Goal: Navigation & Orientation: Find specific page/section

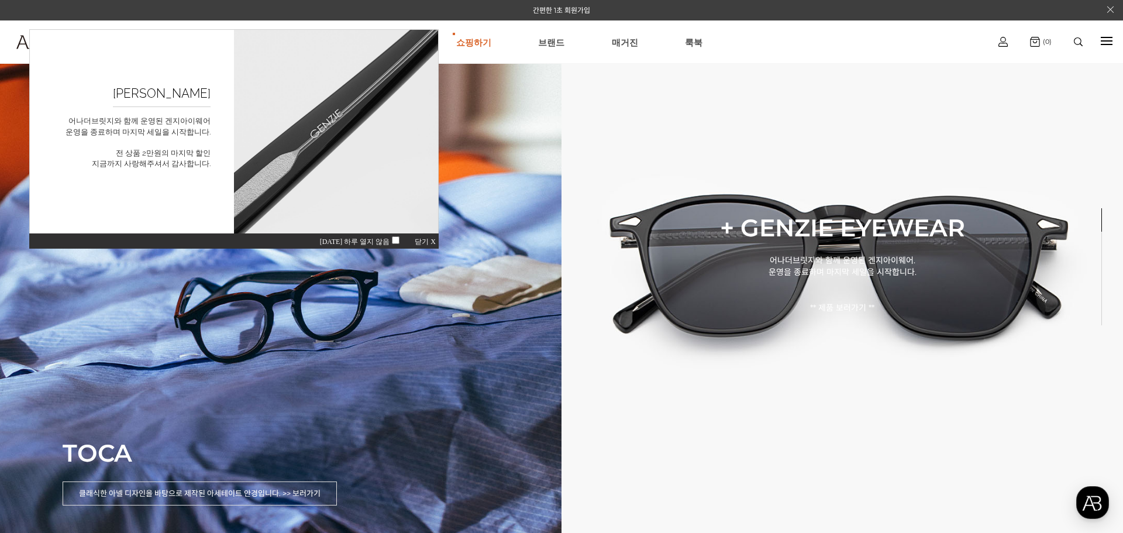
click at [436, 235] on div "[DATE] 하루 열지 않음 닫기 X" at bounding box center [233, 241] width 409 height 16
click at [435, 240] on span "닫기 X" at bounding box center [425, 241] width 21 height 8
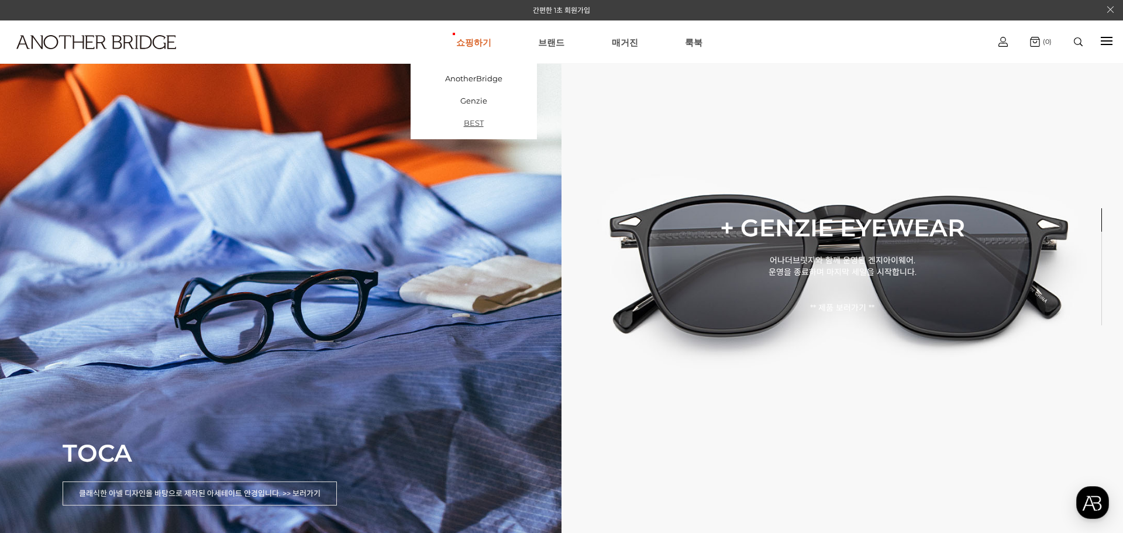
click at [487, 122] on link "BEST" at bounding box center [474, 123] width 126 height 22
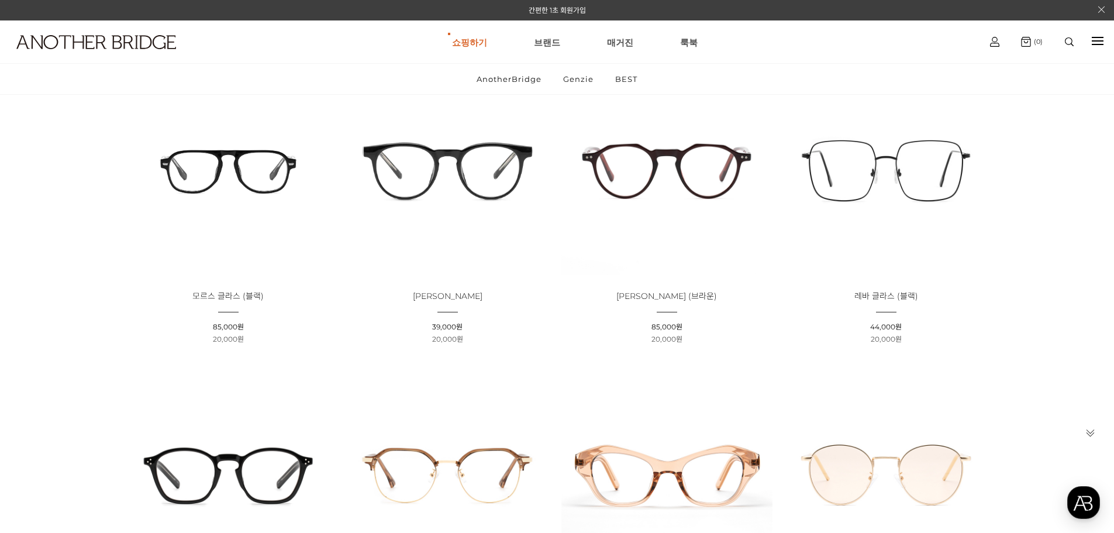
scroll to position [117, 0]
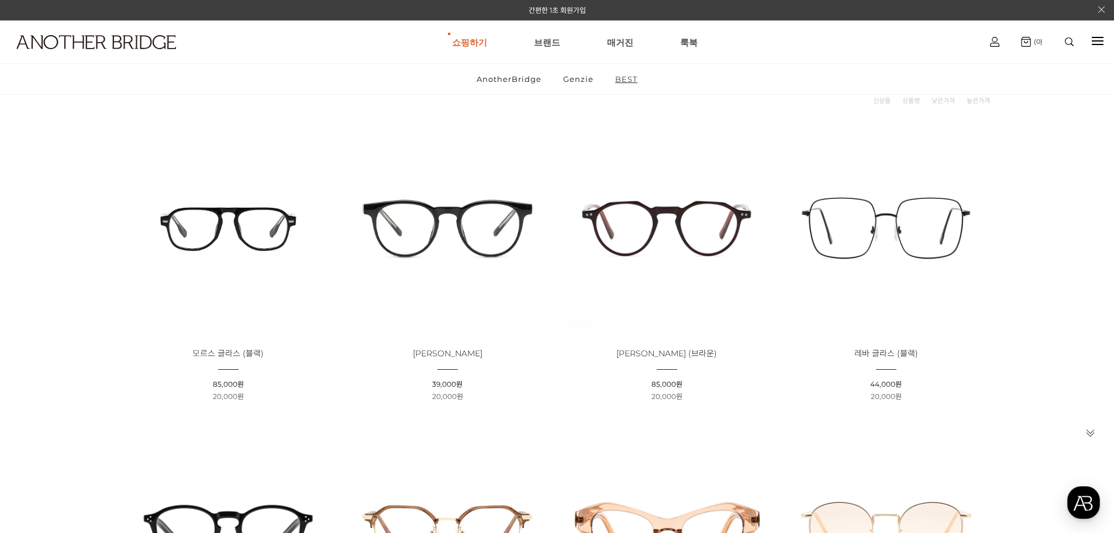
click at [639, 74] on link "BEST" at bounding box center [626, 79] width 42 height 30
click at [936, 212] on img at bounding box center [886, 226] width 211 height 211
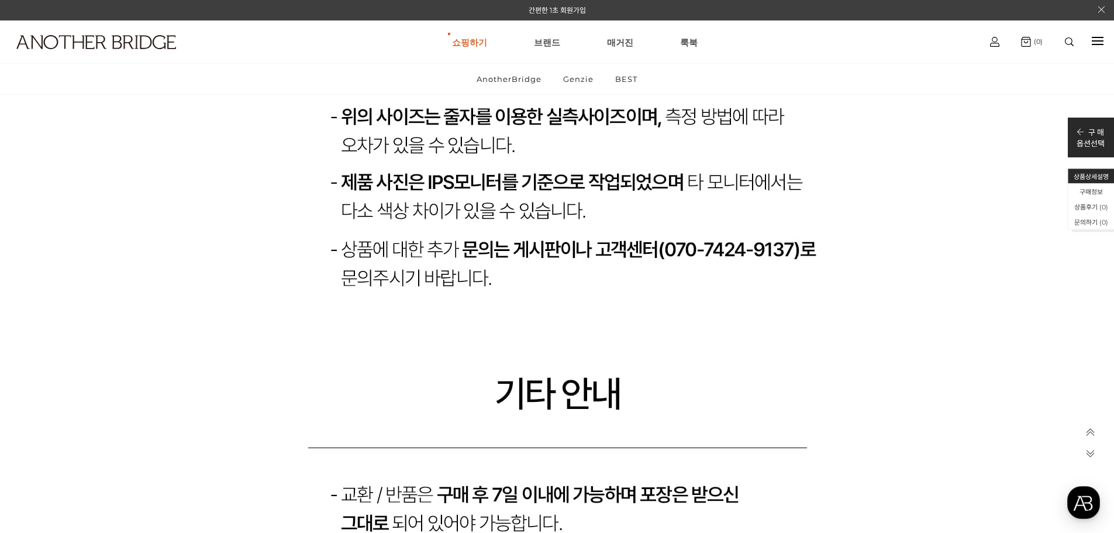
scroll to position [13395, 0]
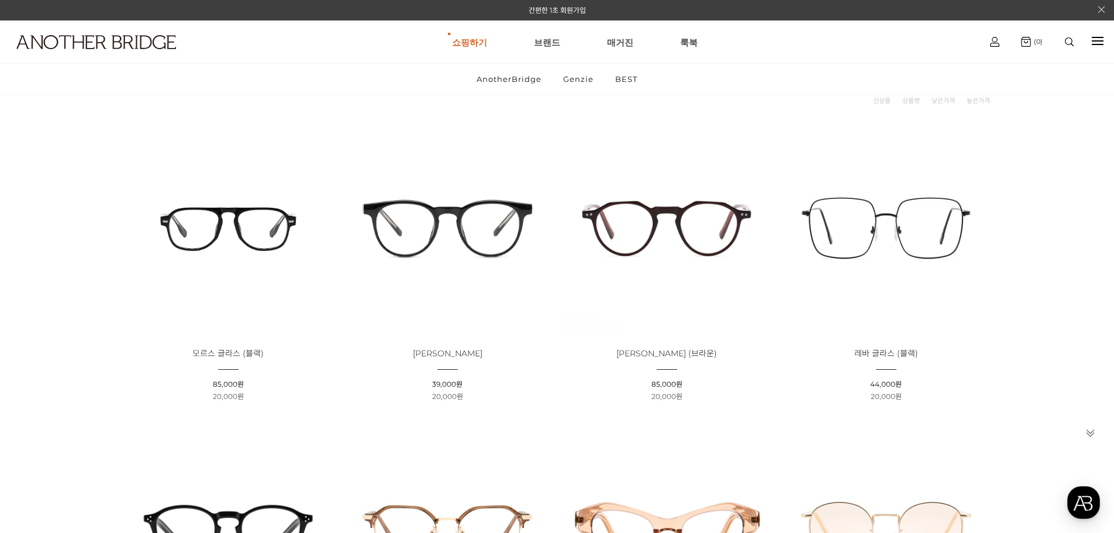
click at [467, 230] on img at bounding box center [447, 226] width 211 height 211
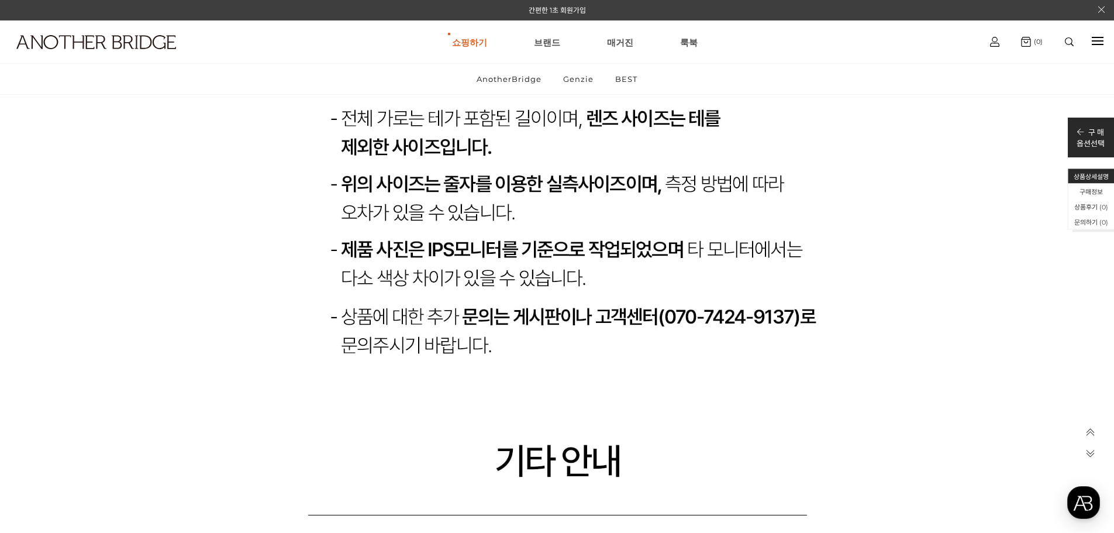
scroll to position [17080, 0]
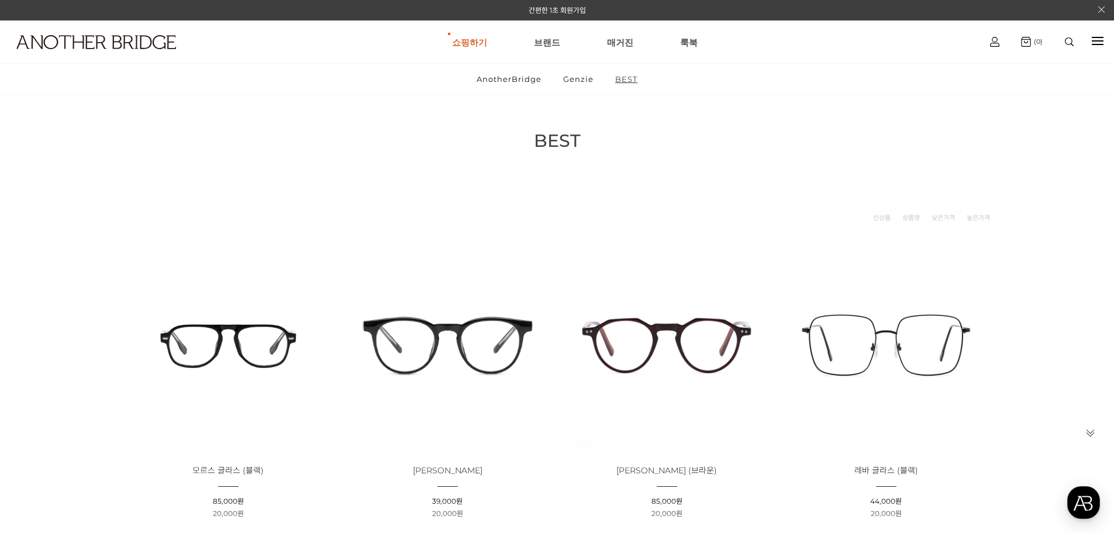
click at [619, 84] on link "BEST" at bounding box center [626, 79] width 42 height 30
click at [498, 131] on link "New Arrivals" at bounding box center [534, 131] width 99 height 18
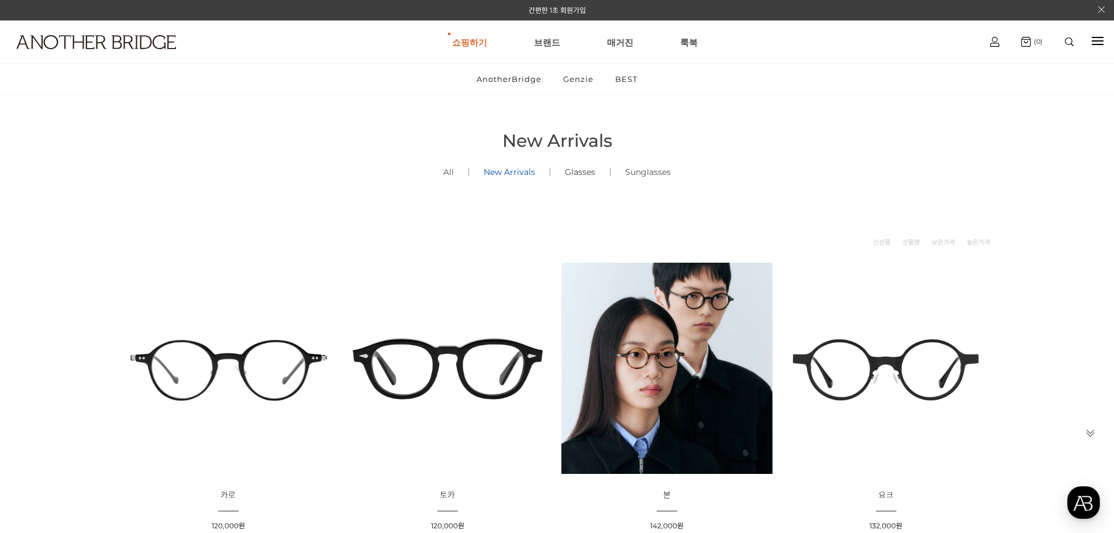
click at [566, 170] on link "Glasses ()" at bounding box center [580, 172] width 60 height 40
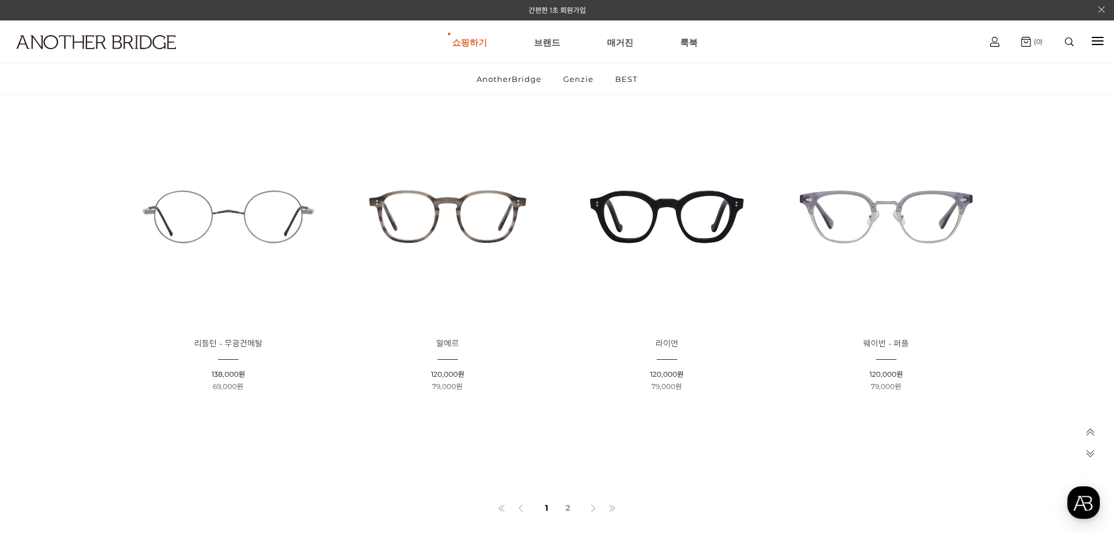
scroll to position [760, 0]
click at [565, 506] on link "2" at bounding box center [568, 507] width 19 height 20
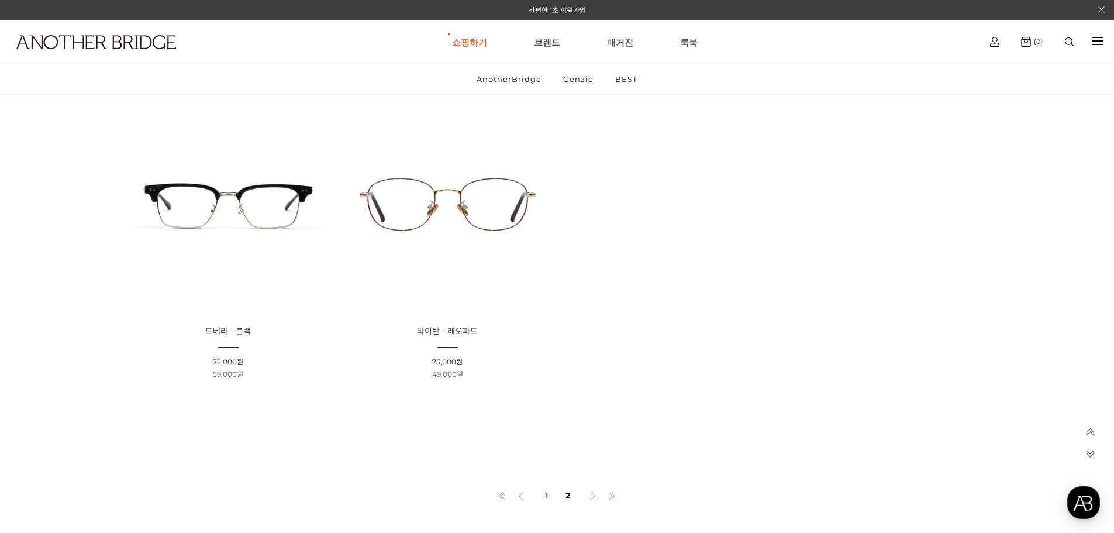
scroll to position [117, 0]
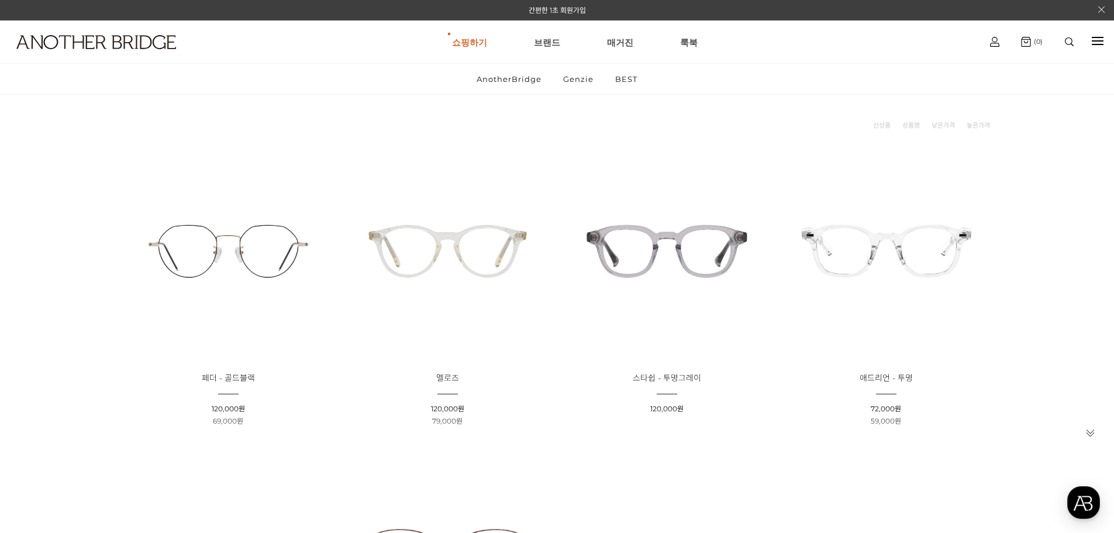
click at [280, 246] on img at bounding box center [228, 251] width 211 height 211
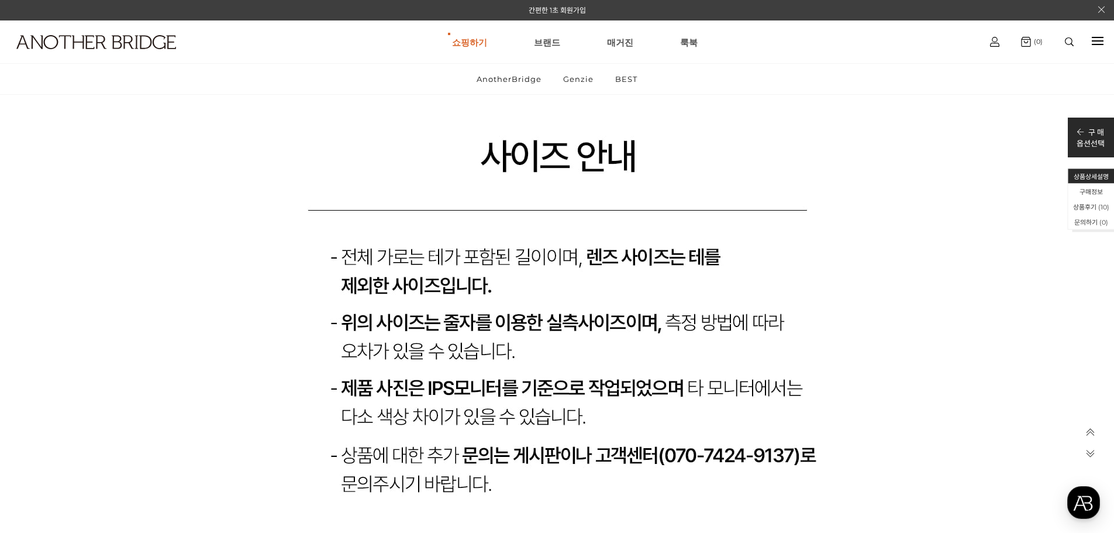
scroll to position [11230, 0]
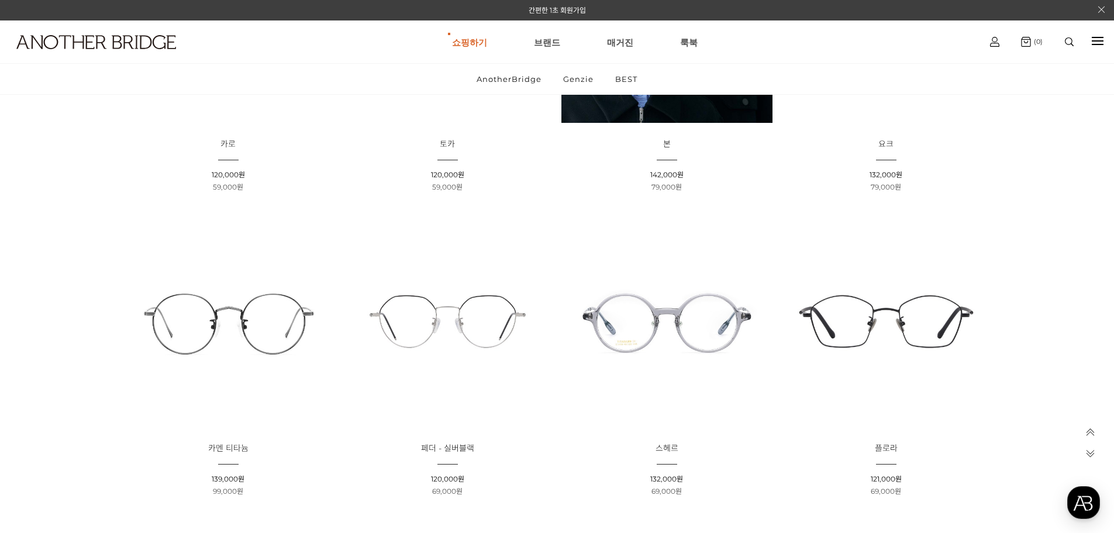
scroll to position [234, 0]
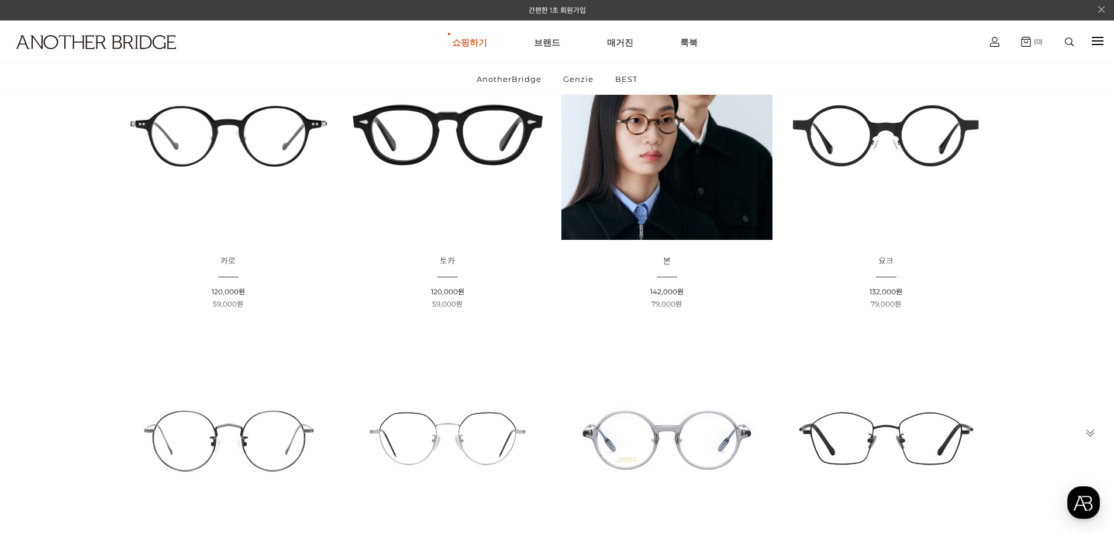
click at [490, 446] on img at bounding box center [447, 438] width 211 height 211
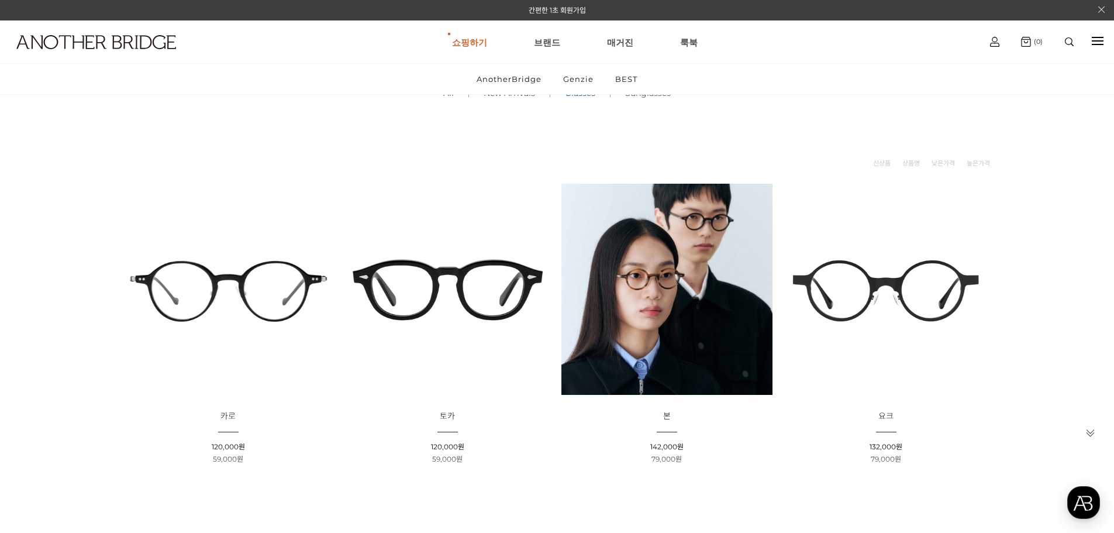
scroll to position [100, 0]
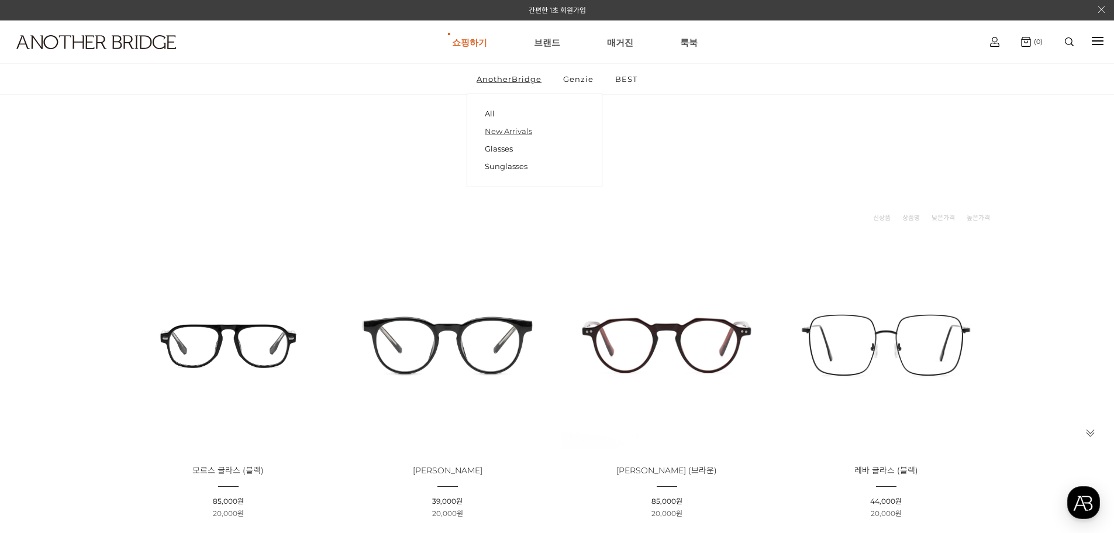
click at [514, 133] on link "New Arrivals" at bounding box center [534, 131] width 99 height 18
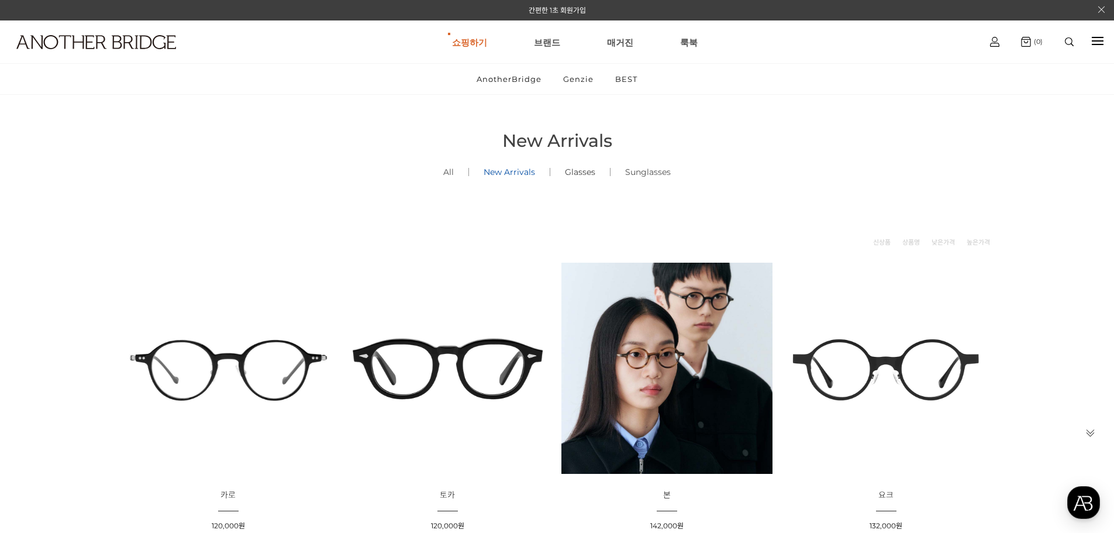
click at [583, 175] on link "Glasses ()" at bounding box center [580, 172] width 60 height 40
click at [115, 33] on h1 at bounding box center [86, 41] width 173 height 43
click at [123, 39] on img at bounding box center [96, 42] width 160 height 14
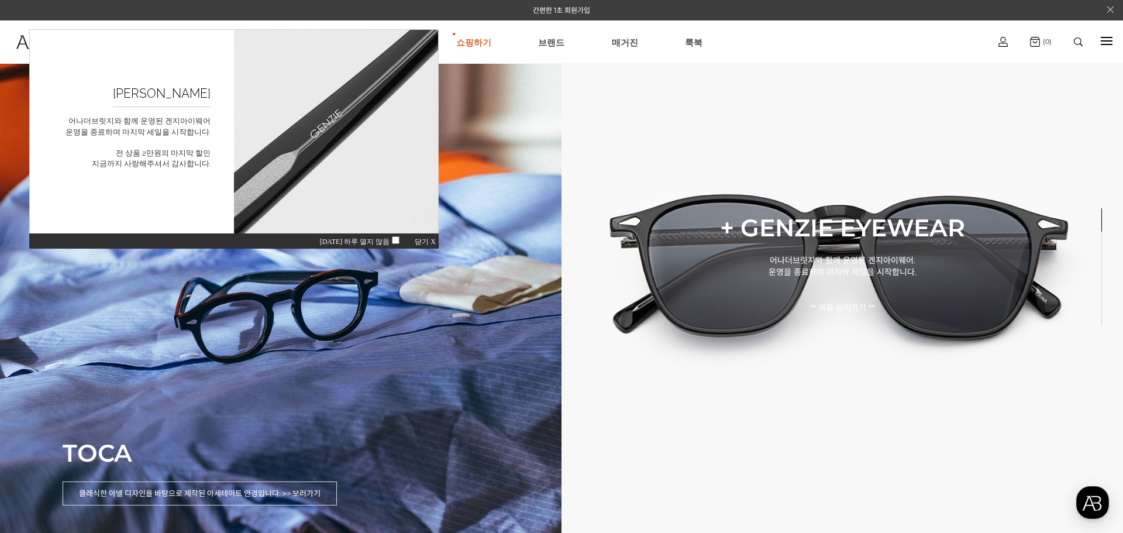
click at [424, 241] on span "닫기 X" at bounding box center [425, 241] width 21 height 8
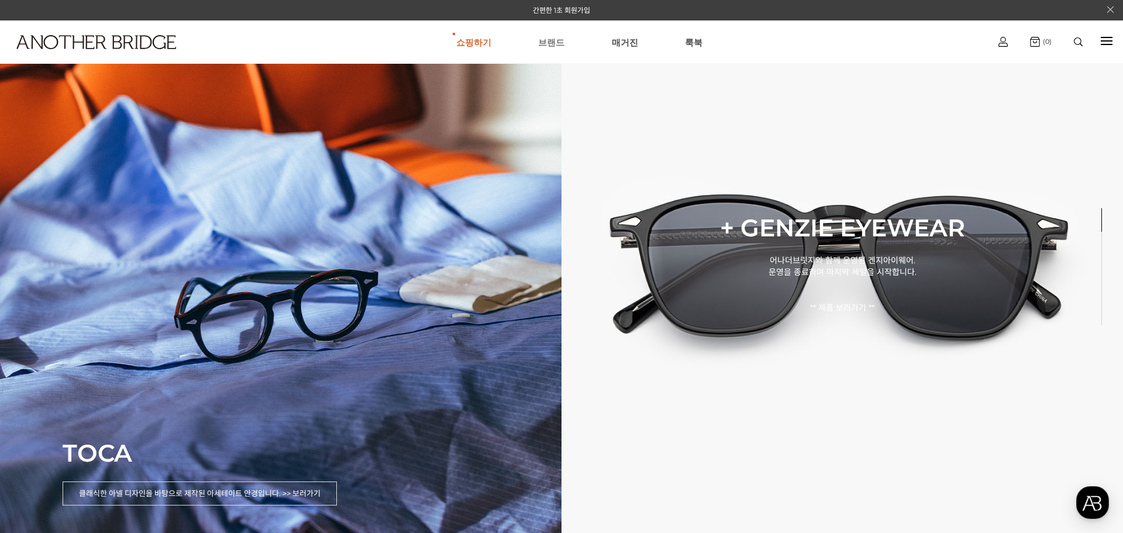
click at [545, 47] on link "브랜드" at bounding box center [551, 42] width 26 height 42
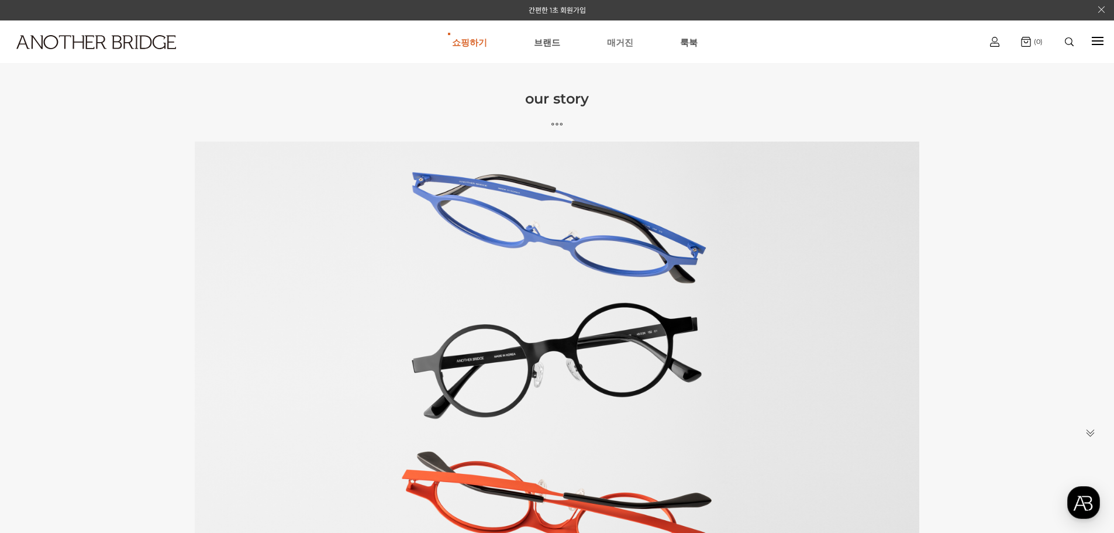
click at [615, 43] on link "매거진" at bounding box center [620, 42] width 26 height 42
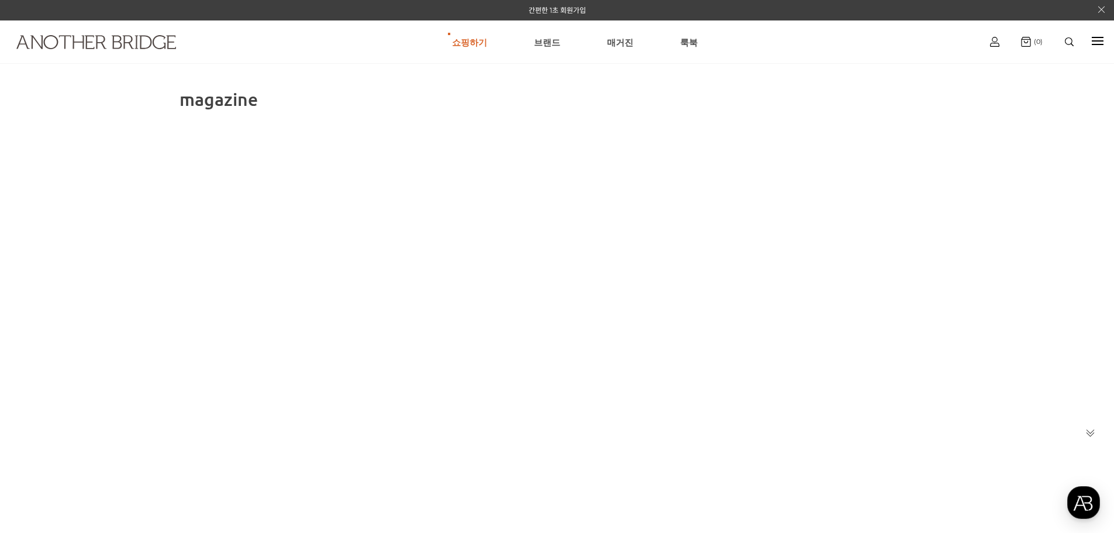
click at [168, 39] on img at bounding box center [96, 42] width 160 height 14
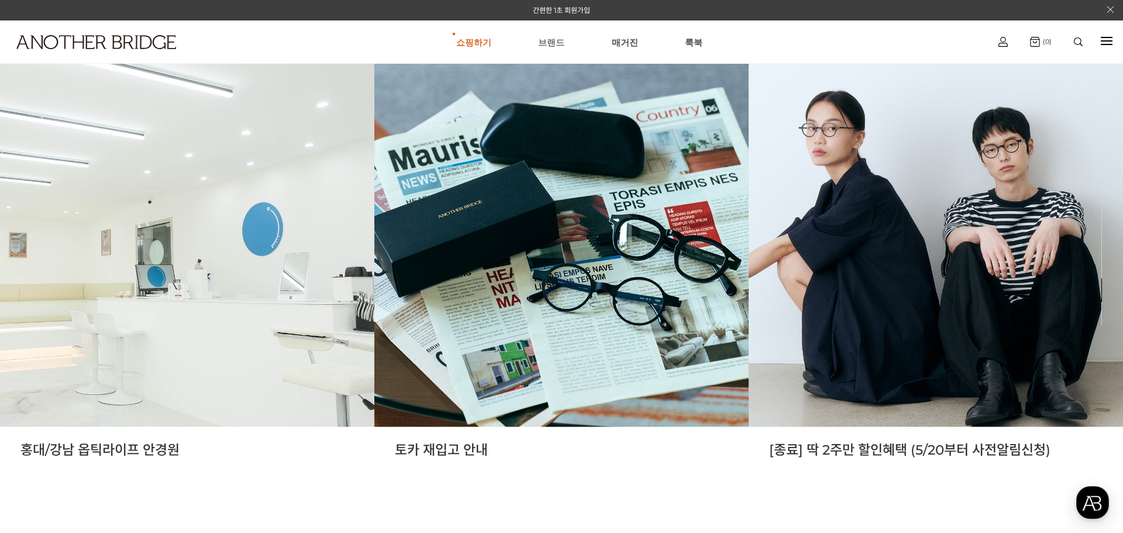
click at [556, 39] on link "브랜드" at bounding box center [551, 42] width 26 height 42
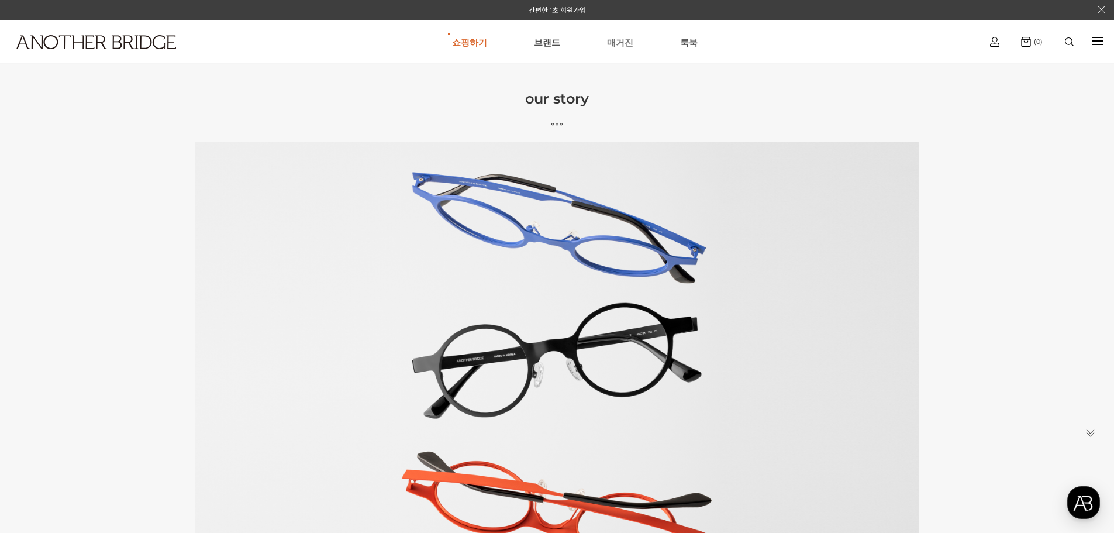
click at [622, 42] on link "매거진" at bounding box center [620, 42] width 26 height 42
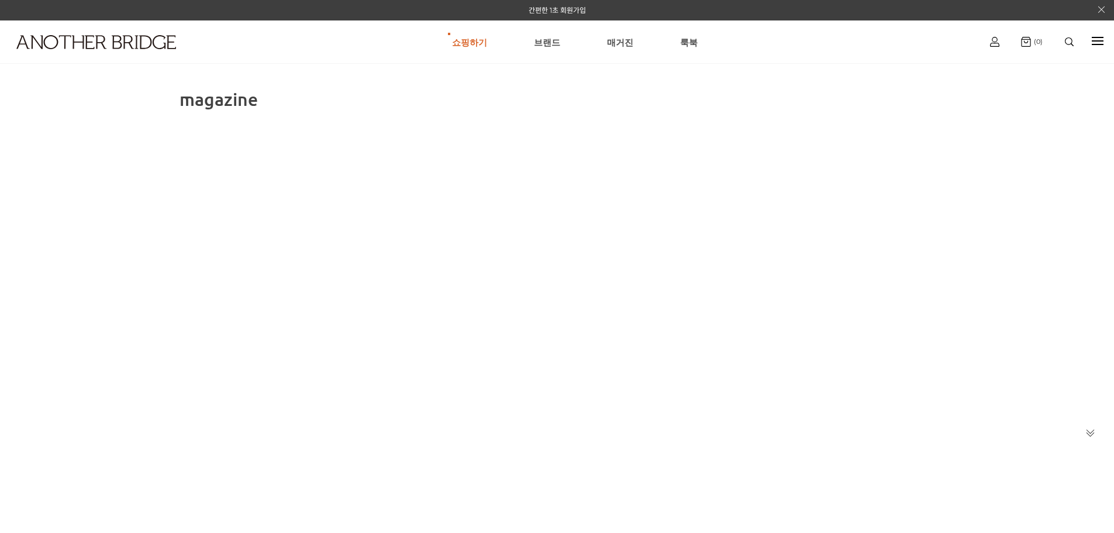
click at [151, 46] on img at bounding box center [96, 42] width 160 height 14
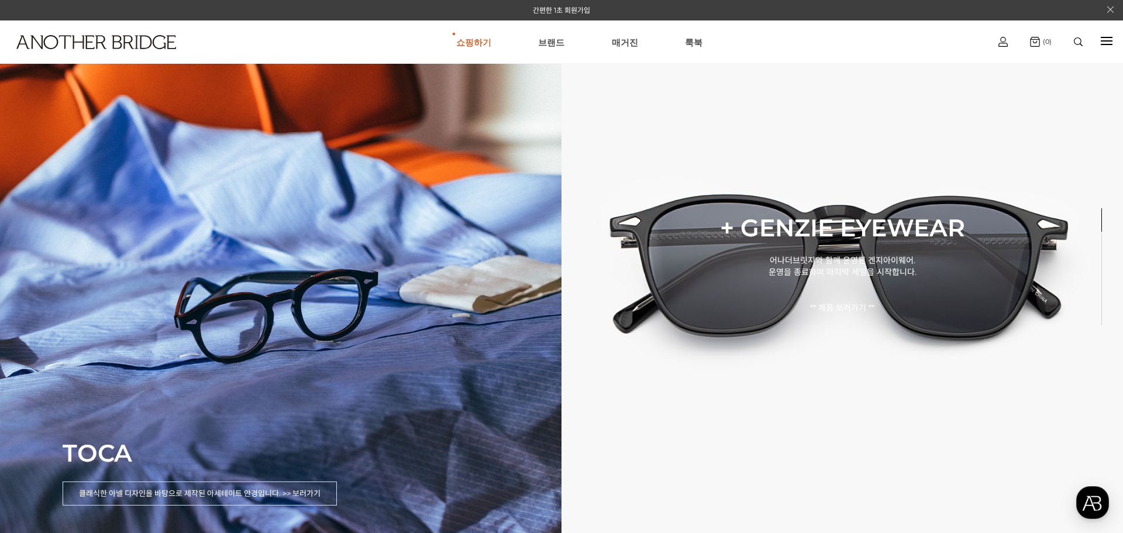
click at [568, 42] on ul "쇼핑하기 AnotherBridge Genzie BEST 브랜드 매거진 룩북" at bounding box center [579, 42] width 808 height 42
click at [563, 42] on link "브랜드" at bounding box center [551, 42] width 26 height 42
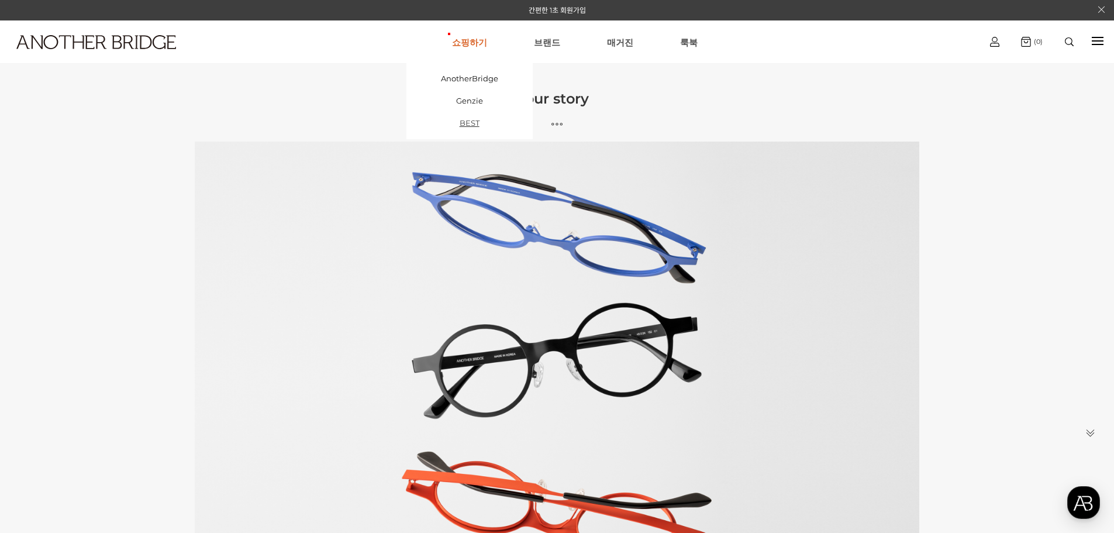
click at [481, 119] on link "BEST" at bounding box center [470, 123] width 126 height 22
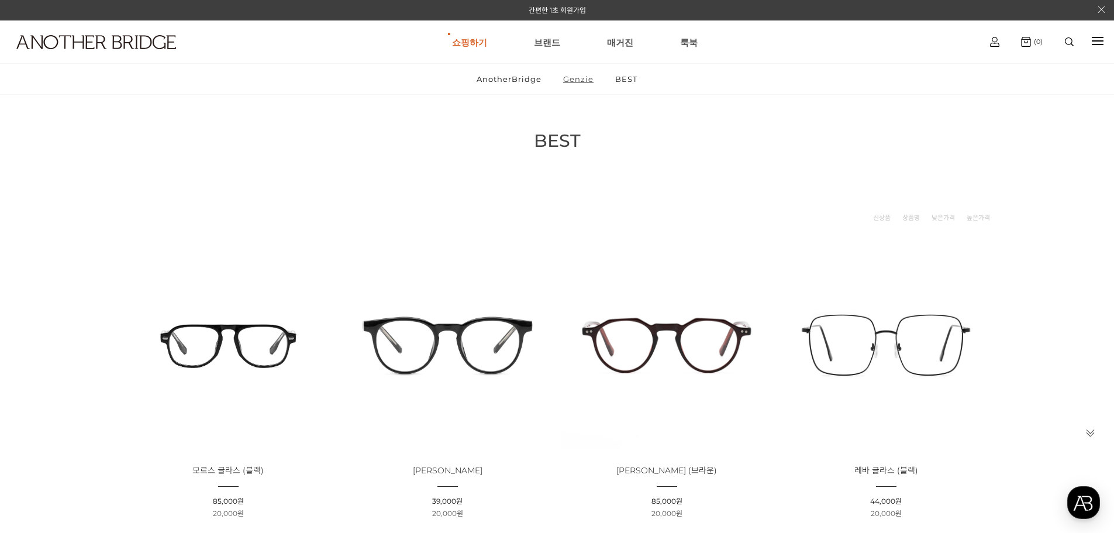
click at [580, 79] on link "Genzie" at bounding box center [578, 79] width 50 height 30
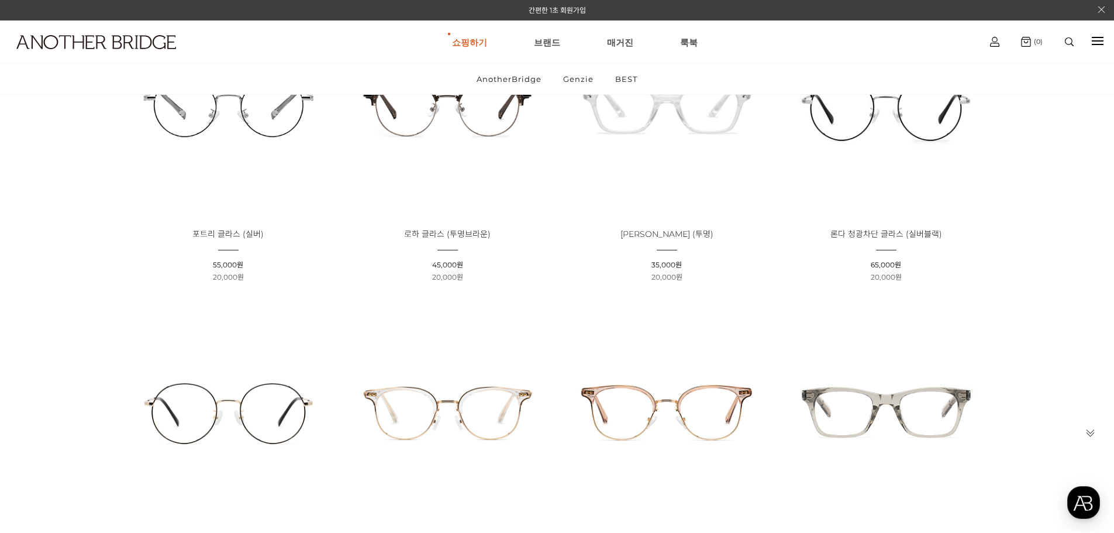
scroll to position [234, 0]
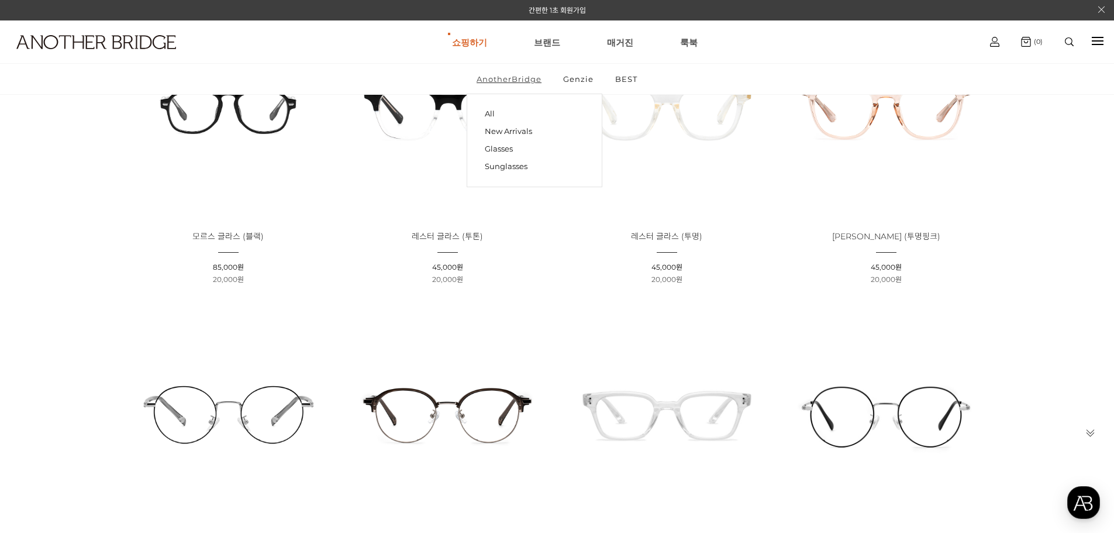
click at [491, 82] on link "AnotherBridge" at bounding box center [509, 79] width 85 height 30
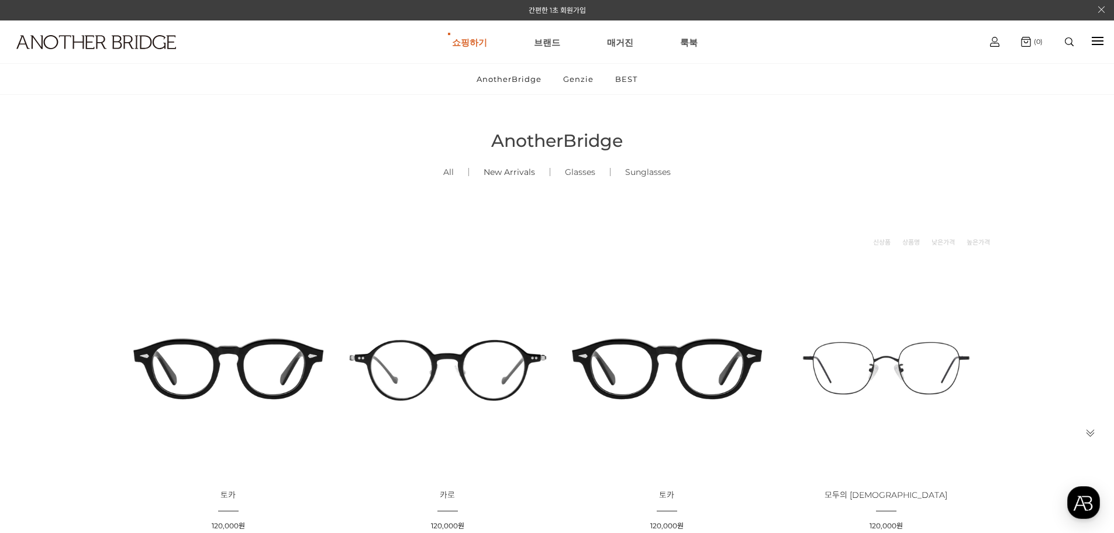
click at [492, 171] on link "New Arrivals ()" at bounding box center [509, 172] width 81 height 40
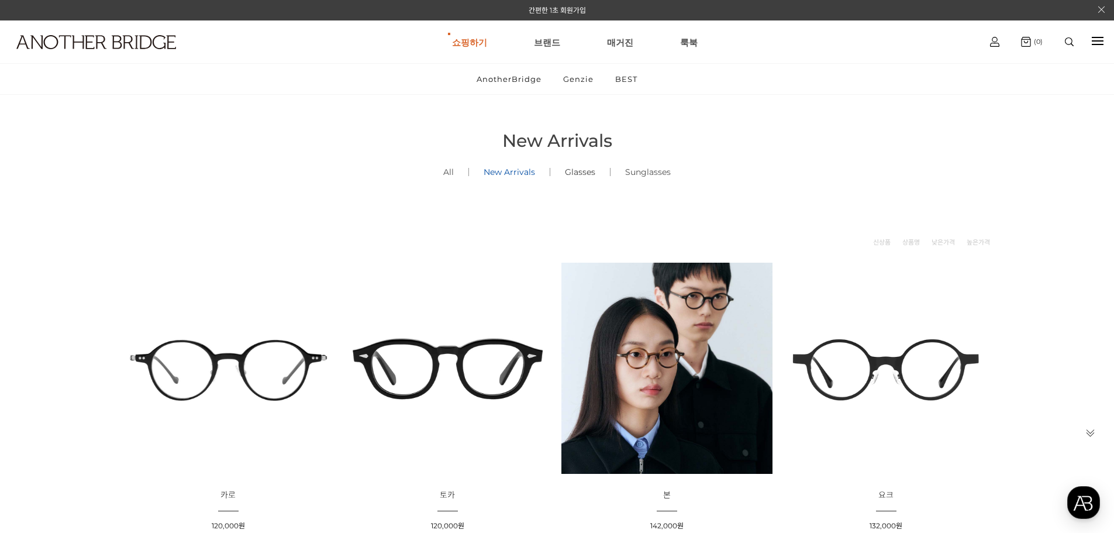
click at [586, 167] on link "Glasses ()" at bounding box center [580, 172] width 60 height 40
click at [482, 118] on link "BEST" at bounding box center [470, 123] width 126 height 22
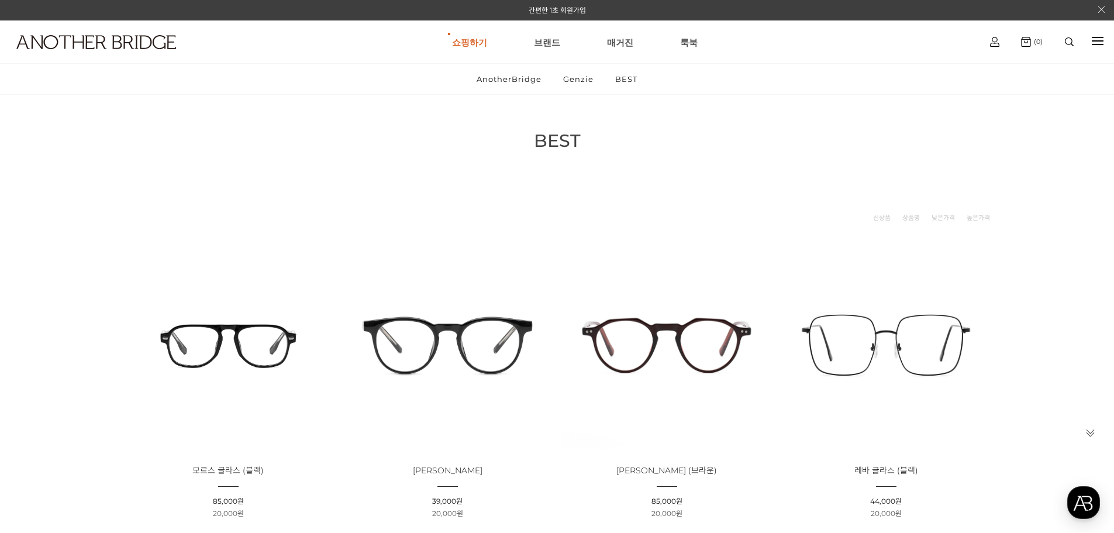
scroll to position [117, 0]
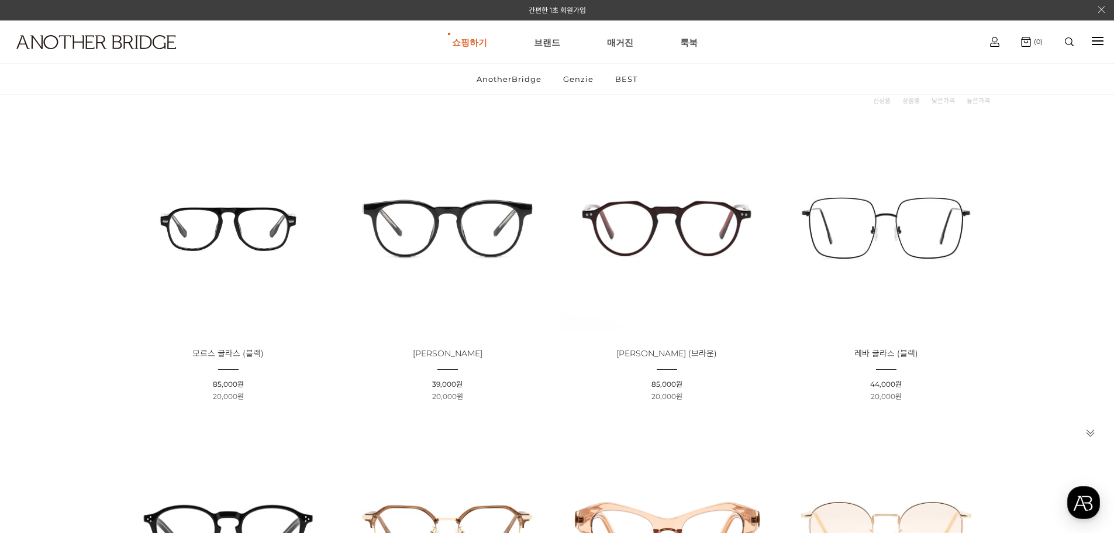
click at [89, 35] on h1 at bounding box center [86, 41] width 173 height 43
click at [100, 43] on img at bounding box center [96, 42] width 160 height 14
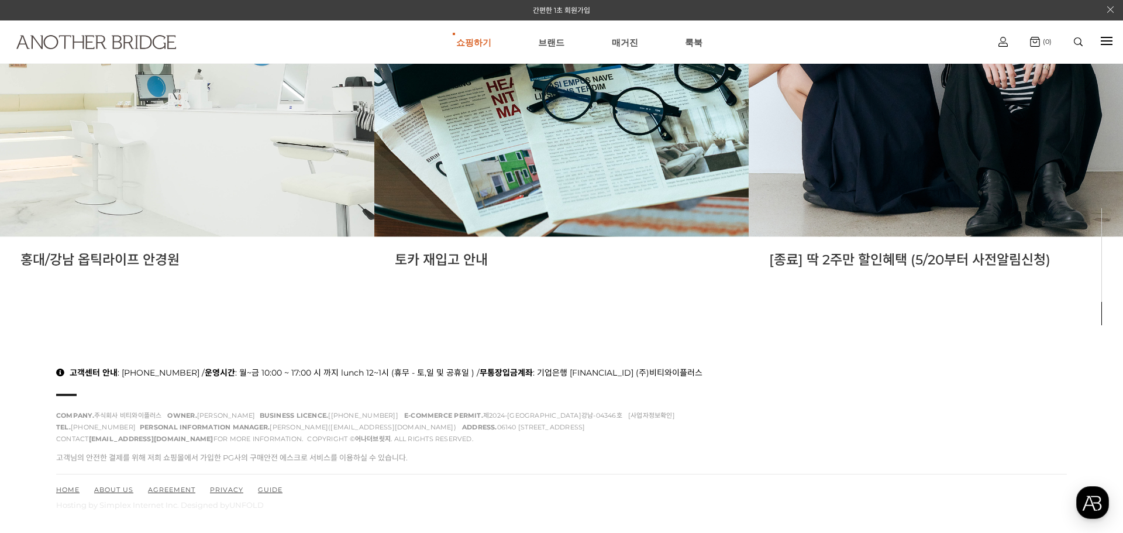
click at [79, 41] on img at bounding box center [96, 42] width 160 height 14
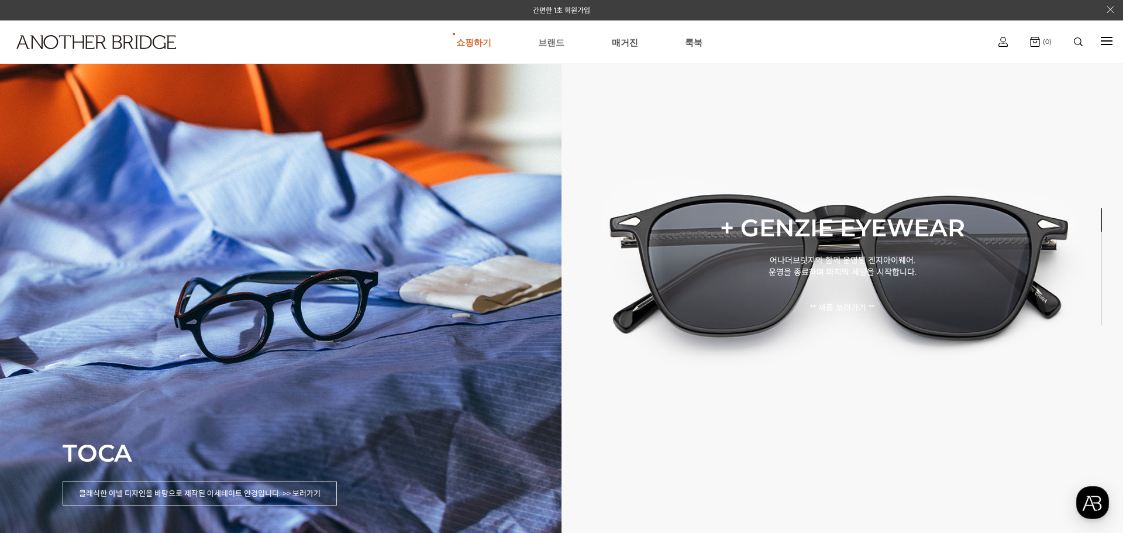
click at [549, 41] on link "브랜드" at bounding box center [551, 42] width 26 height 42
